Goal: Transaction & Acquisition: Download file/media

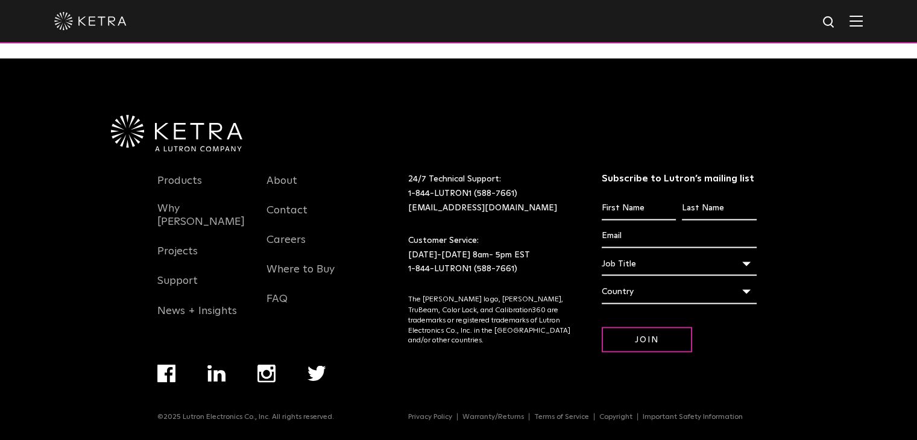
scroll to position [1993, 0]
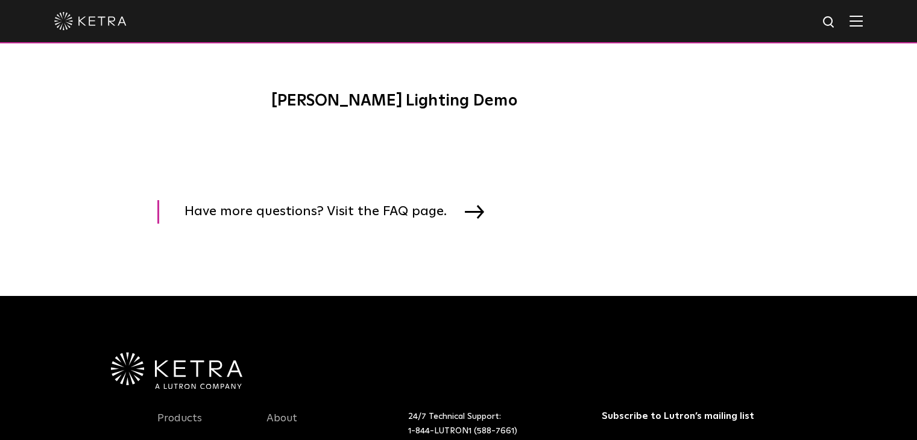
scroll to position [1993, 0]
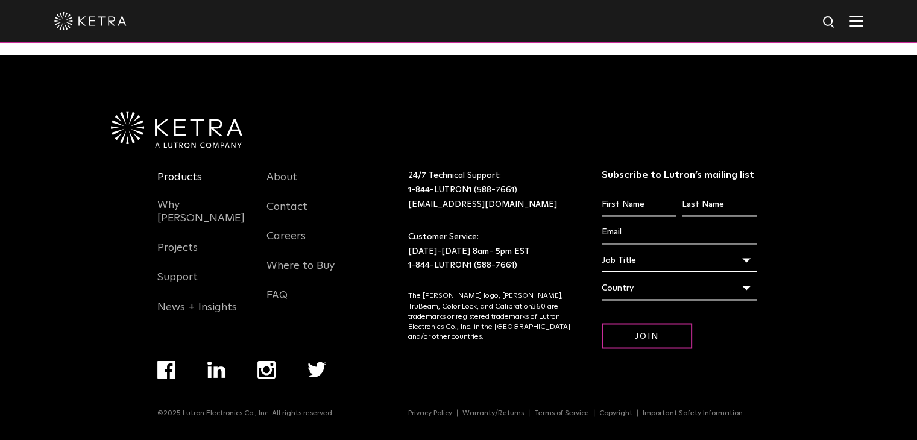
click at [180, 177] on link "Products" at bounding box center [179, 185] width 45 height 28
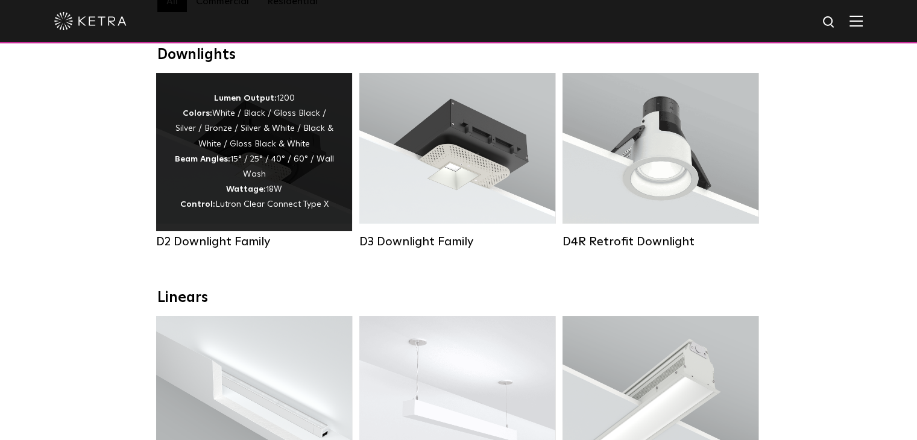
scroll to position [241, 0]
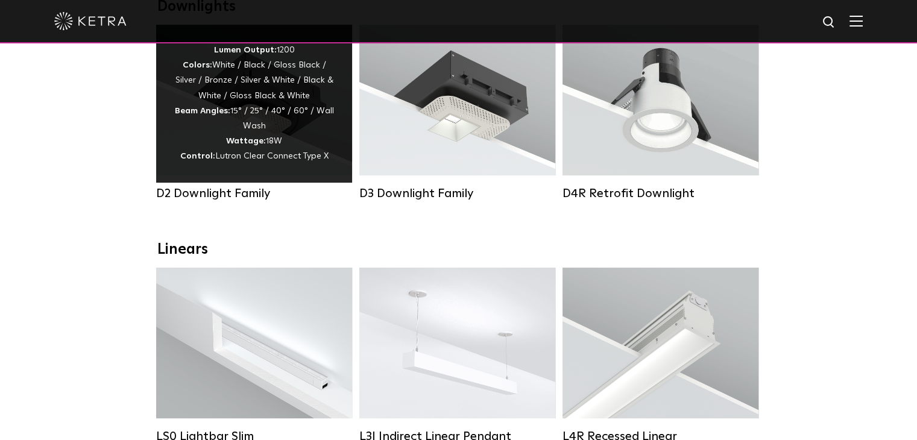
click at [193, 146] on div "Lumen Output: 1200 Colors: White / Black / Gloss Black / Silver / Bronze / Silv…" at bounding box center [254, 104] width 160 height 122
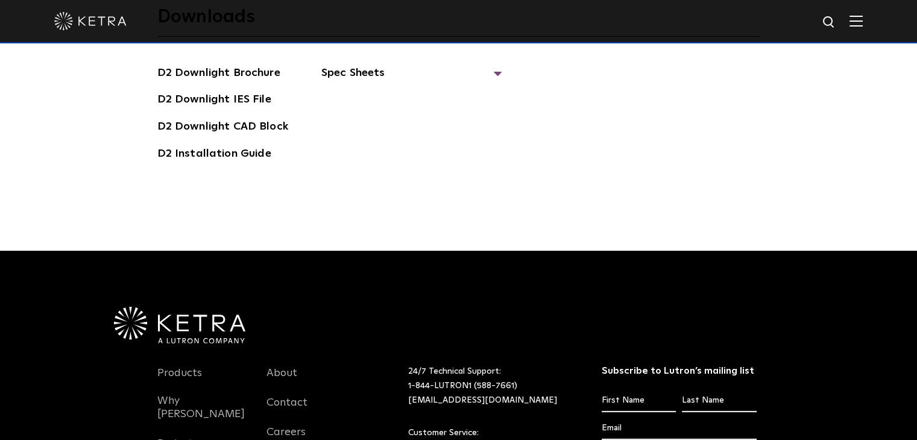
scroll to position [3194, 0]
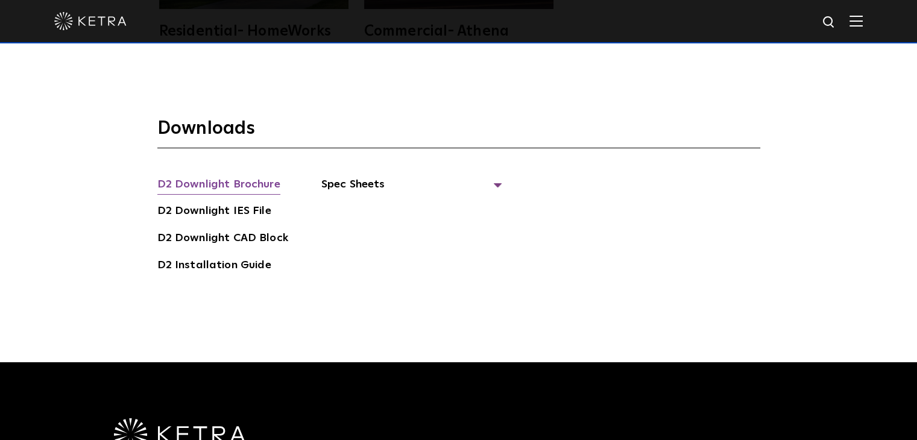
click at [195, 176] on link "D2 Downlight Brochure" at bounding box center [218, 185] width 123 height 19
